Goal: Task Accomplishment & Management: Manage account settings

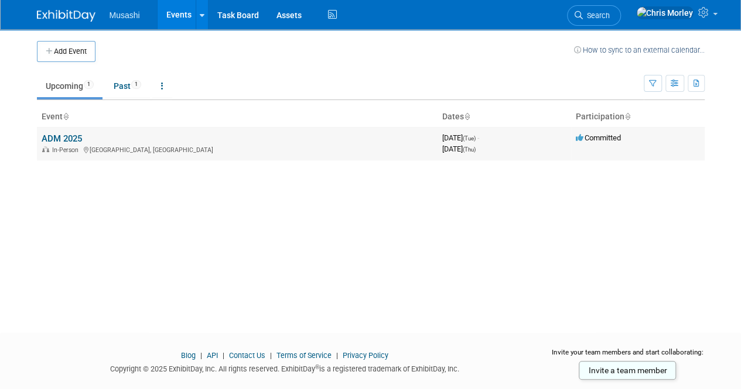
click at [164, 147] on div "In-Person [GEOGRAPHIC_DATA], [GEOGRAPHIC_DATA]" at bounding box center [237, 149] width 391 height 9
click at [74, 141] on link "ADM 2025" at bounding box center [62, 138] width 40 height 11
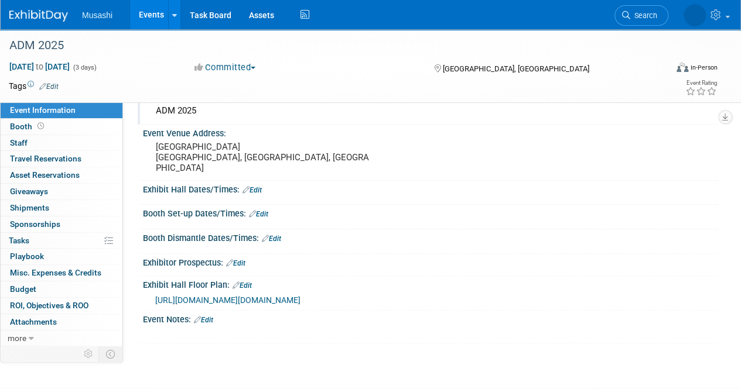
scroll to position [117, 0]
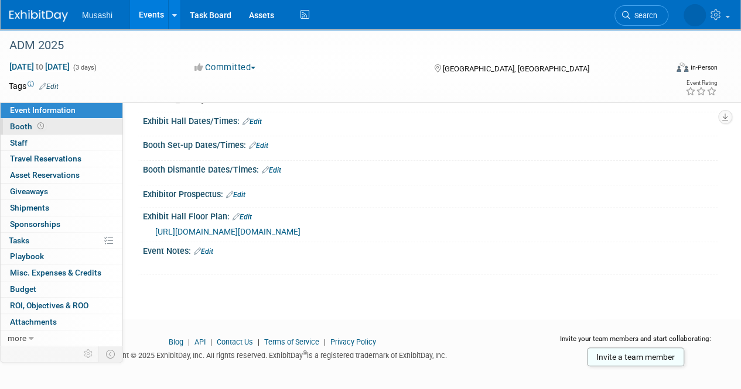
click at [28, 127] on span "Booth" at bounding box center [28, 126] width 36 height 9
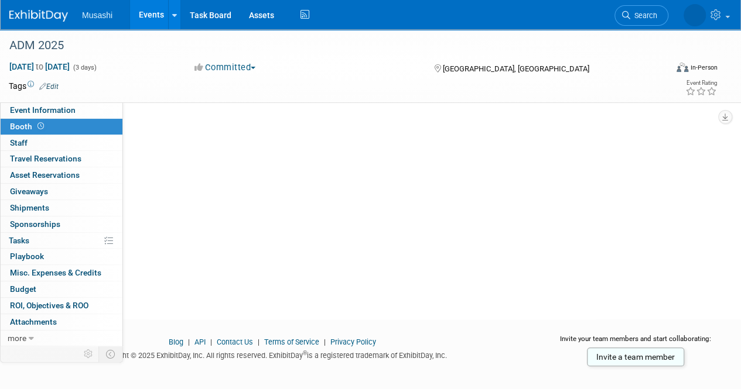
scroll to position [0, 0]
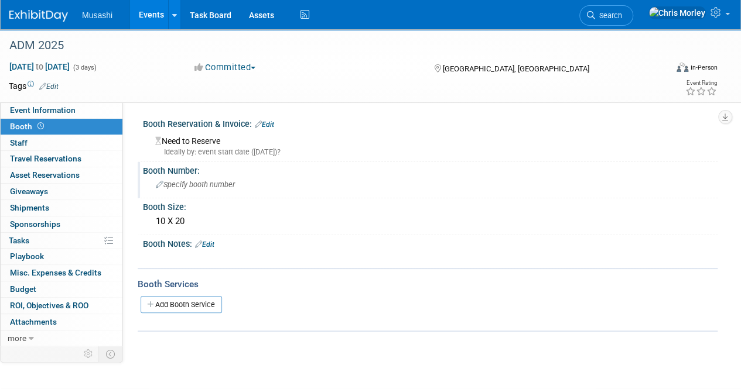
click at [217, 187] on span "Specify booth number" at bounding box center [195, 184] width 79 height 9
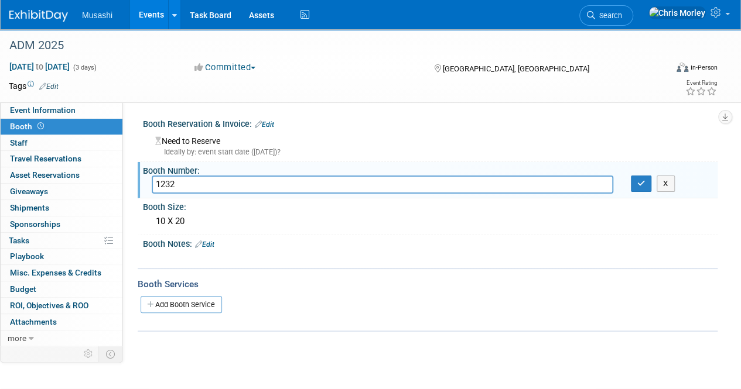
type input "1232"
click at [371, 134] on div "Need to Reserve Ideally by: event start date (Tue. Oct 21, 2025)?" at bounding box center [430, 144] width 557 height 25
click at [638, 186] on icon "button" at bounding box center [641, 184] width 8 height 8
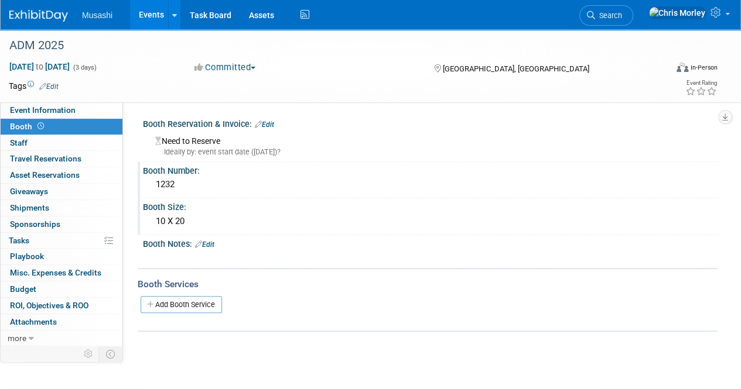
scroll to position [59, 0]
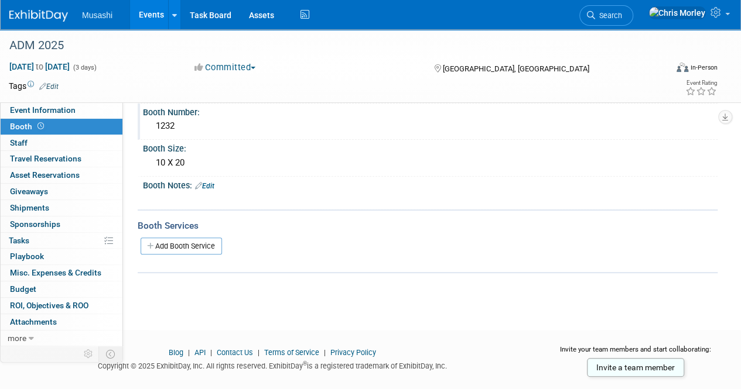
click at [216, 180] on div "Booth Notes: Edit" at bounding box center [430, 184] width 574 height 15
click at [211, 186] on link "Edit" at bounding box center [204, 186] width 19 height 8
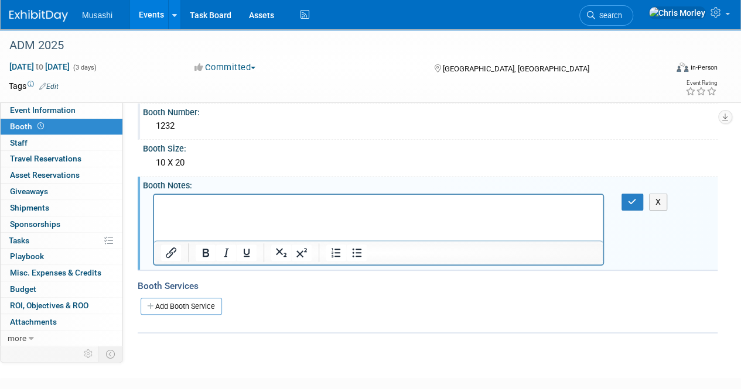
scroll to position [0, 0]
click at [162, 251] on button "Insert/edit link" at bounding box center [171, 253] width 20 height 16
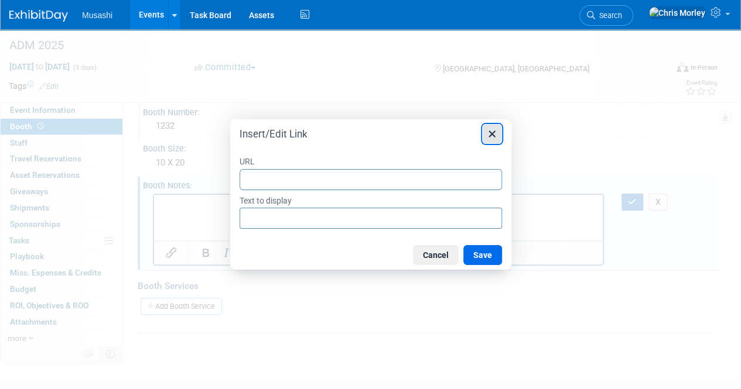
click at [491, 133] on icon "Close" at bounding box center [491, 134] width 6 height 6
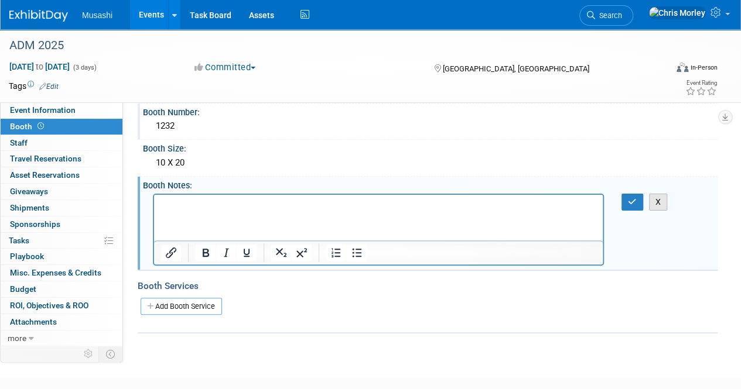
click at [652, 197] on button "X" at bounding box center [658, 202] width 19 height 17
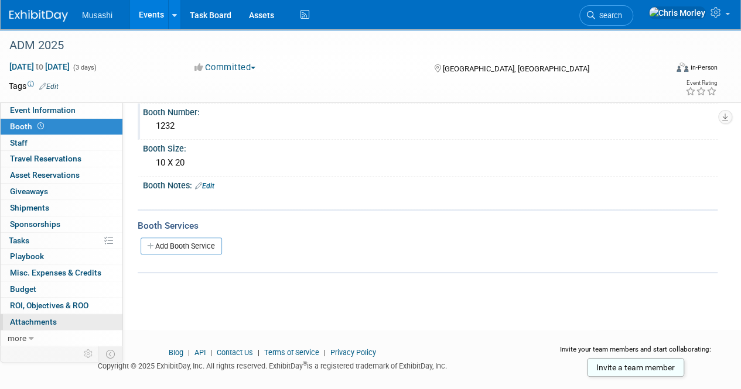
click at [34, 318] on span "Attachments 0" at bounding box center [33, 321] width 47 height 9
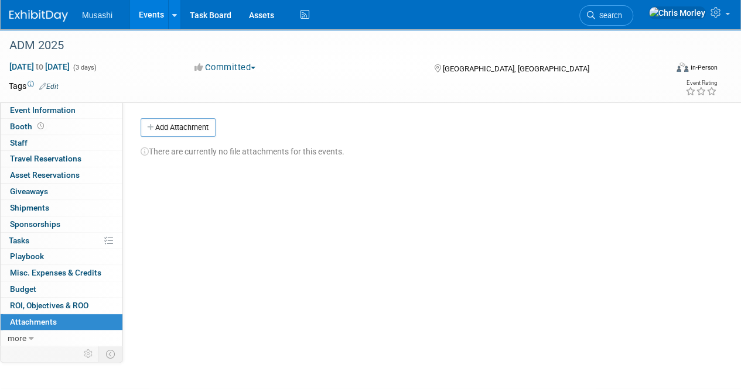
click at [189, 140] on div "There are currently no file attachments for this events." at bounding box center [425, 147] width 568 height 20
click at [188, 131] on button "Add Attachment" at bounding box center [178, 127] width 75 height 19
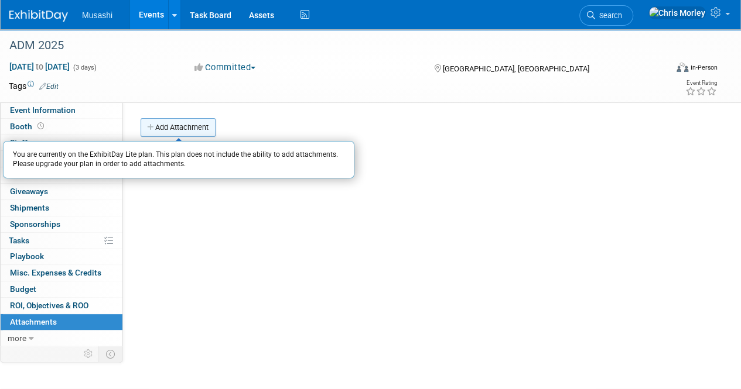
click at [195, 131] on button "Add Attachment" at bounding box center [178, 127] width 75 height 19
click at [196, 130] on button "Add Attachment" at bounding box center [178, 127] width 75 height 19
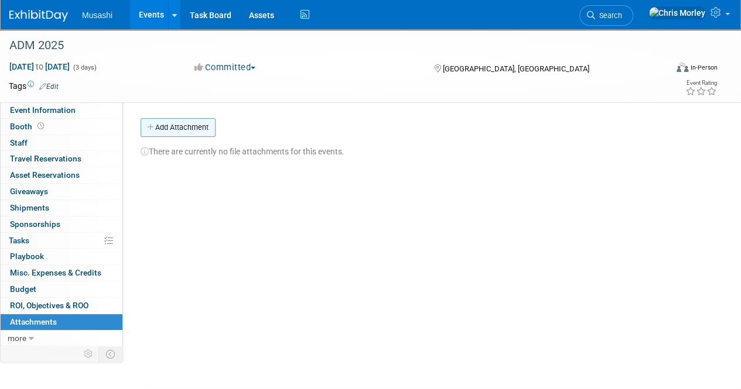
click at [196, 130] on button "Add Attachment" at bounding box center [178, 127] width 75 height 19
click at [189, 126] on button "Add Attachment" at bounding box center [178, 127] width 75 height 19
click at [143, 150] on icon at bounding box center [145, 152] width 8 height 8
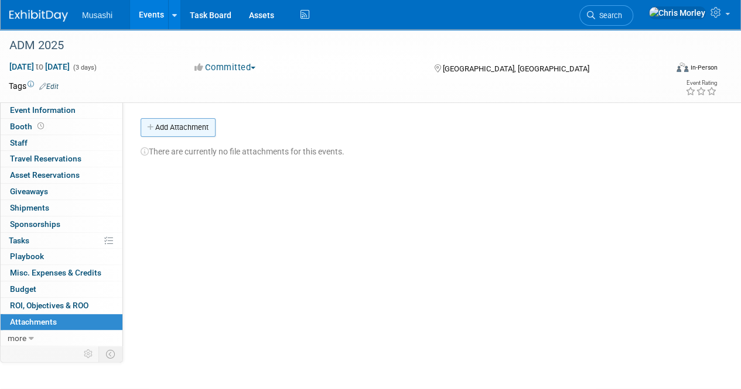
click at [173, 125] on button "Add Attachment" at bounding box center [178, 127] width 75 height 19
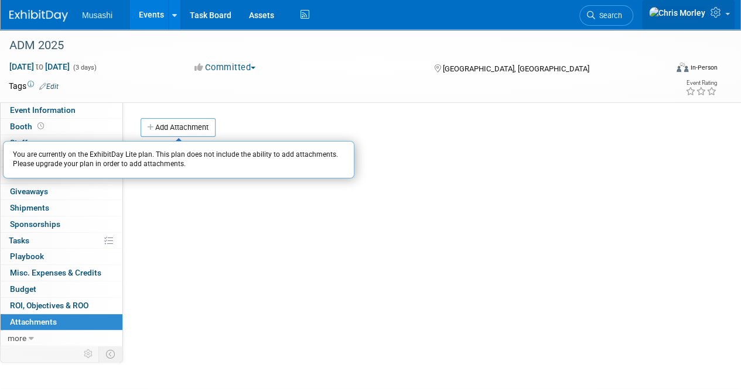
click at [709, 11] on link at bounding box center [688, 14] width 93 height 29
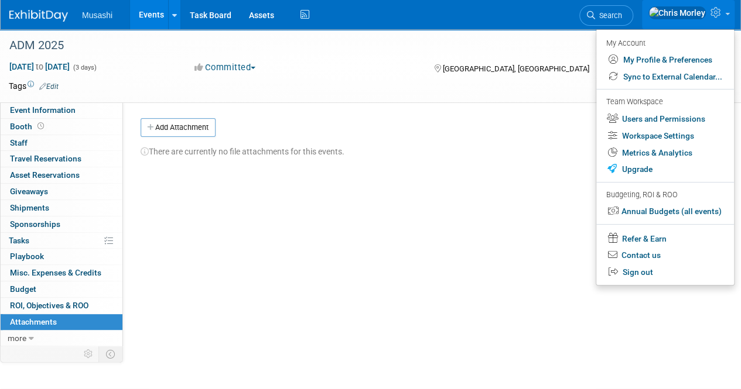
click at [547, 235] on div "Event Website: Edit Event Venue Name: ADM 2025 Event Venue Address: Toronto Con…" at bounding box center [420, 223] width 594 height 242
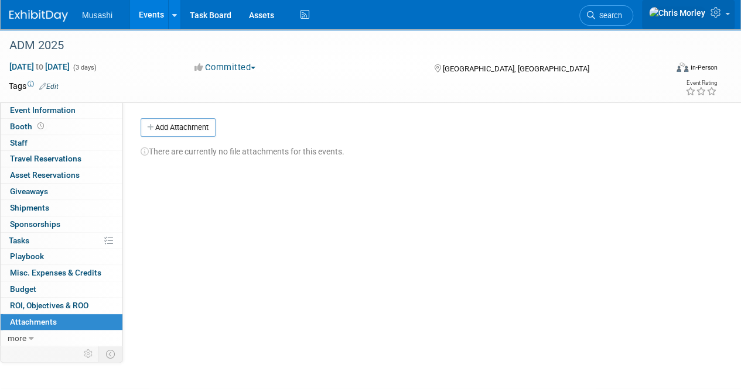
click at [714, 16] on icon at bounding box center [716, 12] width 13 height 11
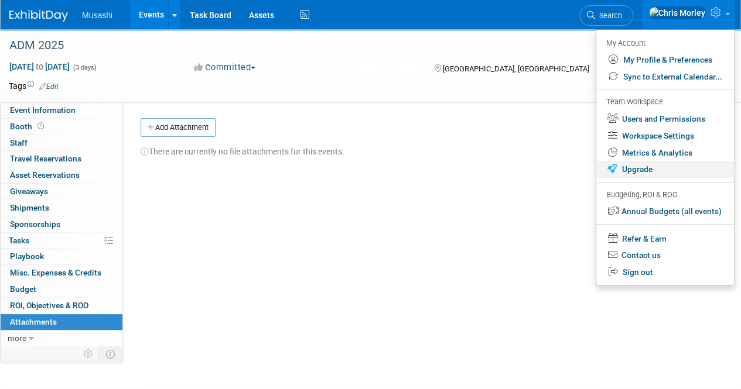
click at [645, 177] on link "Upgrade" at bounding box center [665, 169] width 138 height 17
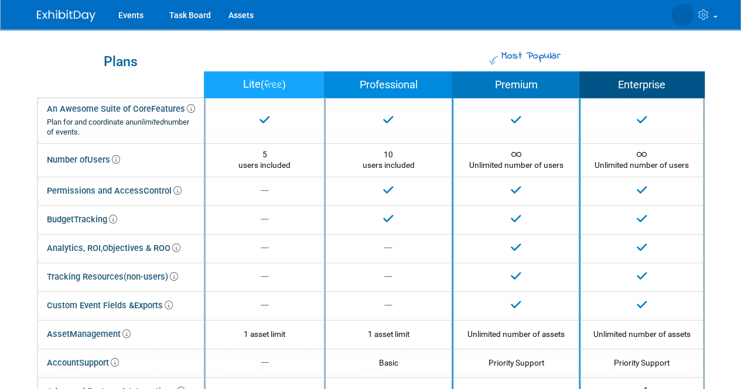
click at [513, 83] on th "Premium" at bounding box center [516, 85] width 128 height 26
click at [546, 91] on th "Premium" at bounding box center [516, 85] width 128 height 26
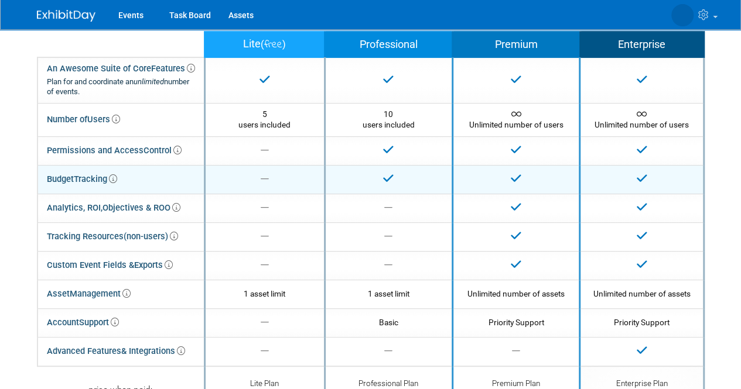
scroll to position [59, 0]
